Goal: Communication & Community: Participate in discussion

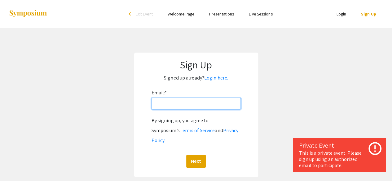
click at [200, 107] on input "Email: *" at bounding box center [196, 104] width 89 height 12
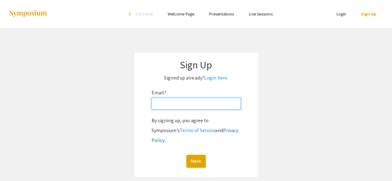
type input "[EMAIL_ADDRESS][DOMAIN_NAME]"
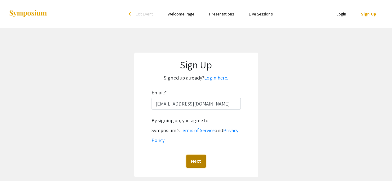
click at [201, 155] on button "Next" at bounding box center [196, 161] width 20 height 13
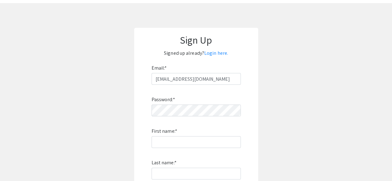
scroll to position [25, 0]
click at [174, 150] on div "Password: * First name: * Last name: * By signing up, you agree to Symposium’s …" at bounding box center [196, 166] width 89 height 163
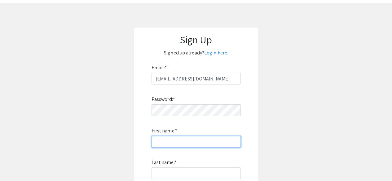
click at [175, 145] on input "First name: *" at bounding box center [196, 142] width 89 height 12
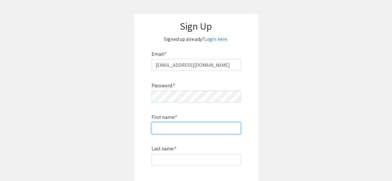
scroll to position [53, 0]
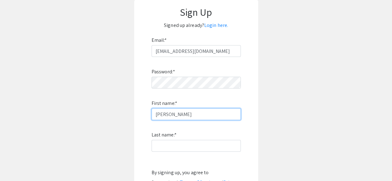
type input "Daphne"
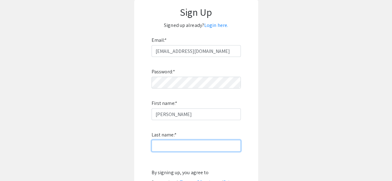
click at [168, 143] on input "Last name: *" at bounding box center [196, 146] width 89 height 12
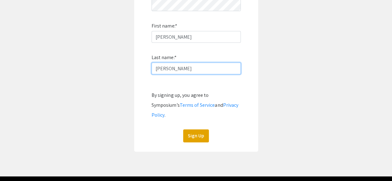
scroll to position [140, 0]
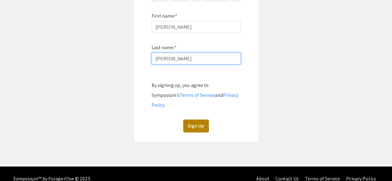
type input "Robbins"
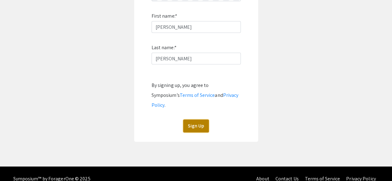
click at [207, 120] on button "Sign Up" at bounding box center [196, 126] width 26 height 13
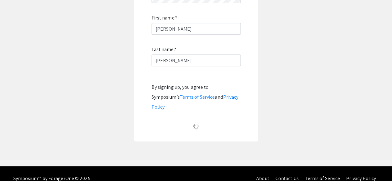
scroll to position [51, 0]
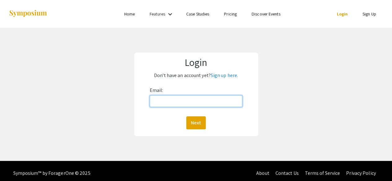
click at [208, 101] on input "Email:" at bounding box center [196, 102] width 93 height 12
type input "[EMAIL_ADDRESS][DOMAIN_NAME]"
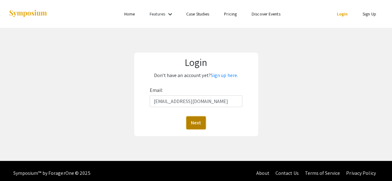
click at [200, 121] on button "Next" at bounding box center [196, 123] width 20 height 13
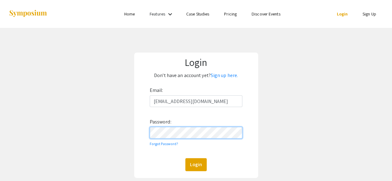
click at [185, 158] on button "Login" at bounding box center [195, 164] width 21 height 13
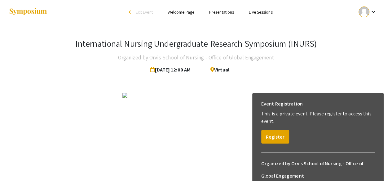
scroll to position [2, 0]
click at [226, 16] on ul "Skip navigation arrow_back_ios Exit Event Welcome Page Presentations Live Sessi…" at bounding box center [196, 12] width 124 height 28
click at [226, 15] on link "Presentations" at bounding box center [221, 12] width 25 height 6
click at [226, 13] on link "Presentations" at bounding box center [221, 12] width 25 height 6
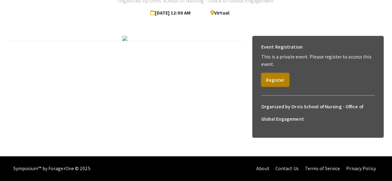
click at [266, 73] on button "Register" at bounding box center [275, 80] width 28 height 14
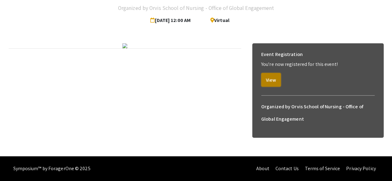
click at [268, 73] on button "View" at bounding box center [271, 80] width 20 height 14
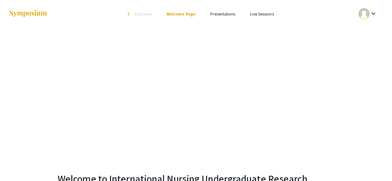
click at [220, 12] on link "Presentations" at bounding box center [223, 14] width 25 height 6
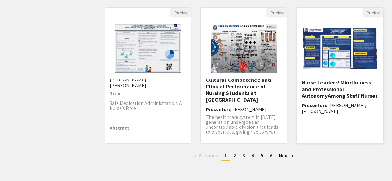
scroll to position [205, 0]
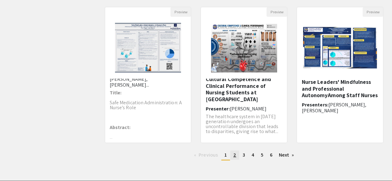
click at [237, 155] on link "page 2" at bounding box center [234, 155] width 9 height 9
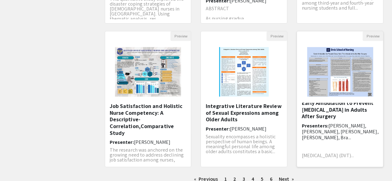
scroll to position [229, 0]
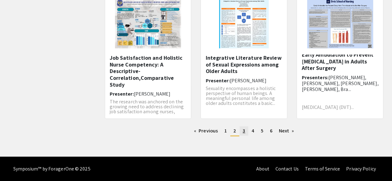
click at [243, 134] on span "3" at bounding box center [244, 131] width 2 height 7
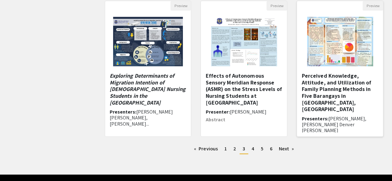
scroll to position [212, 0]
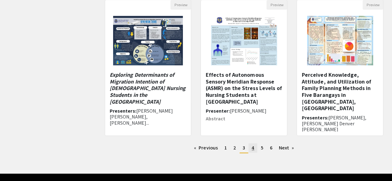
click at [255, 149] on link "page 4" at bounding box center [253, 148] width 9 height 9
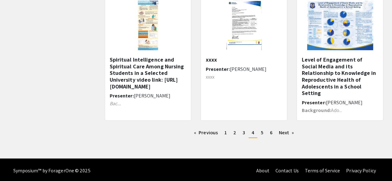
scroll to position [228, 0]
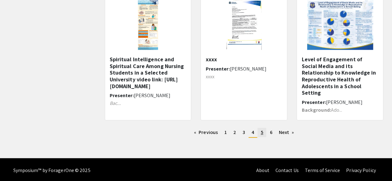
click at [261, 133] on span "5" at bounding box center [262, 132] width 2 height 7
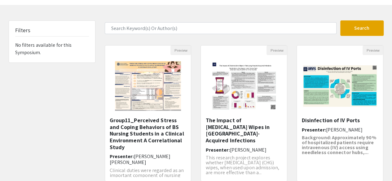
scroll to position [23, 0]
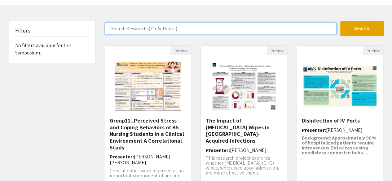
click at [184, 26] on input "Search Keyword(s) Or Author(s)" at bounding box center [221, 29] width 232 height 12
click at [340, 21] on button "Search" at bounding box center [361, 29] width 43 height 16
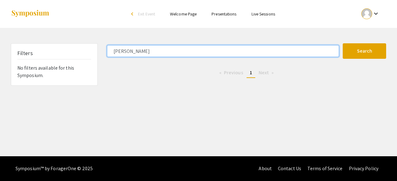
type input "[PERSON_NAME]"
click at [343, 43] on button "Search" at bounding box center [364, 51] width 43 height 16
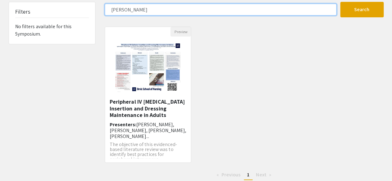
scroll to position [50, 0]
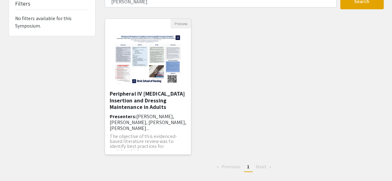
click at [155, 96] on h5 "Peripheral IV [MEDICAL_DATA] Insertion and Dressing Maintenance in Adults" at bounding box center [148, 101] width 77 height 20
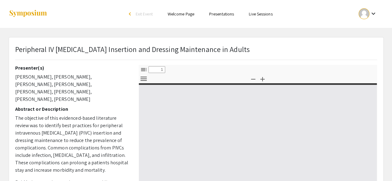
select select "custom"
type input "0"
select select "custom"
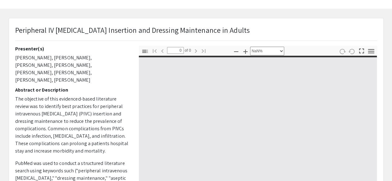
type input "1"
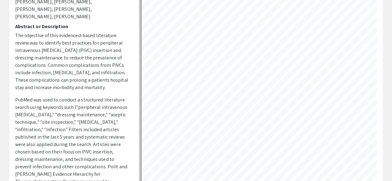
select select "auto"
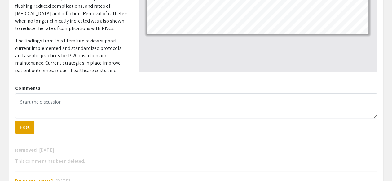
scroll to position [206, 0]
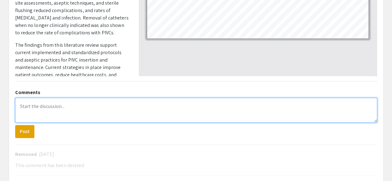
click at [161, 104] on textarea at bounding box center [196, 110] width 362 height 25
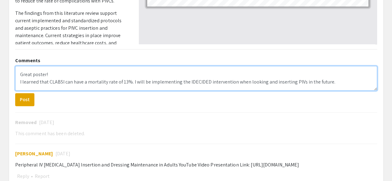
scroll to position [238, 0]
type textarea "Great poster! I learned that CLABSI can have a mortality rate of 13%. I will be…"
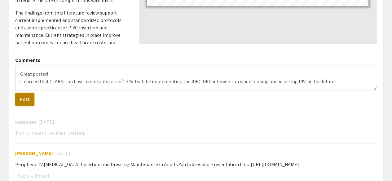
click at [28, 100] on button "Post" at bounding box center [24, 99] width 19 height 13
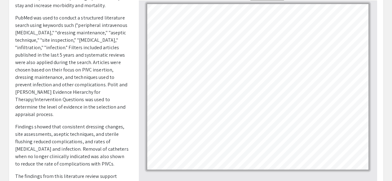
scroll to position [0, 0]
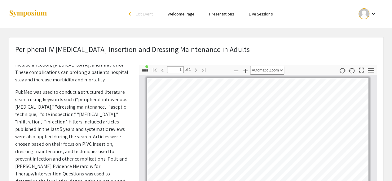
click at [216, 15] on link "Presentations" at bounding box center [221, 14] width 25 height 6
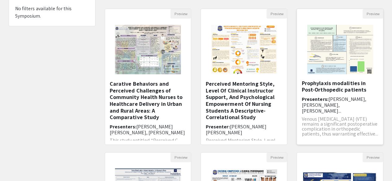
scroll to position [8, 0]
click at [335, 56] on img at bounding box center [340, 50] width 78 height 62
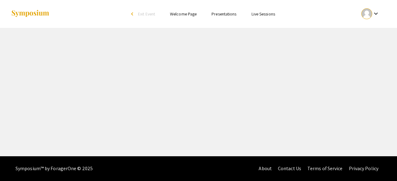
select select "custom"
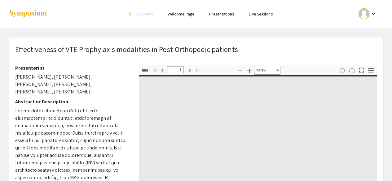
type input "0"
select select "custom"
type input "1"
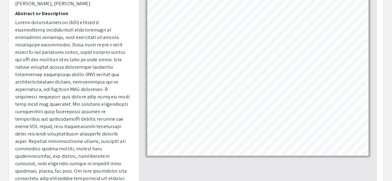
scroll to position [60, 0]
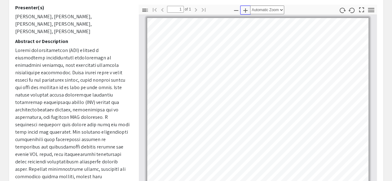
click at [246, 13] on icon "button" at bounding box center [245, 10] width 7 height 7
select select "custom"
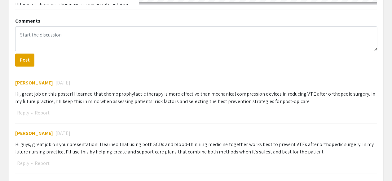
scroll to position [278, 0]
click at [32, 58] on button "Post" at bounding box center [24, 59] width 19 height 13
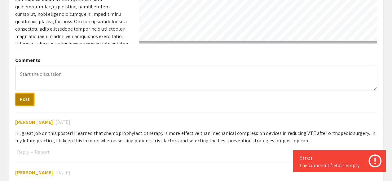
scroll to position [233, 0]
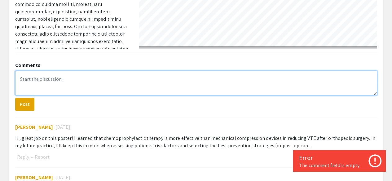
click at [58, 74] on textarea at bounding box center [196, 83] width 362 height 25
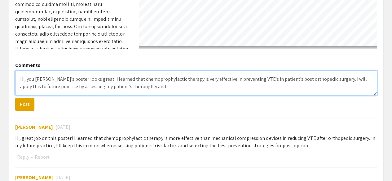
click at [135, 89] on textarea "Hi, you [PERSON_NAME]'s poster looks great! I learned that chemoprophylactic th…" at bounding box center [196, 83] width 362 height 25
click at [235, 86] on textarea "Hi, you [PERSON_NAME]'s poster looks great! I learned that chemoprophylactic th…" at bounding box center [196, 83] width 362 height 25
click at [181, 87] on textarea "Hi, you [PERSON_NAME]'s poster looks great! I learned that chemoprophylactic th…" at bounding box center [196, 83] width 362 height 25
click at [220, 86] on textarea "Hi, you [PERSON_NAME]'s poster looks great! I learned that chemoprophylactic th…" at bounding box center [196, 83] width 362 height 25
click at [234, 87] on textarea "Hi, you [PERSON_NAME]'s poster looks great! I learned that chemoprophylactic th…" at bounding box center [196, 83] width 362 height 25
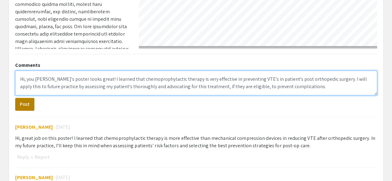
type textarea "Hi, you [PERSON_NAME]'s poster looks great! I learned that chemoprophylactic th…"
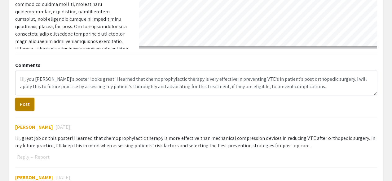
click at [25, 103] on button "Post" at bounding box center [24, 104] width 19 height 13
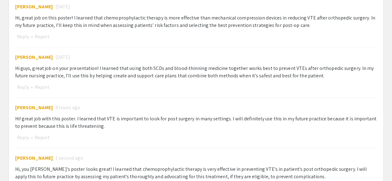
scroll to position [404, 0]
